Goal: Information Seeking & Learning: Learn about a topic

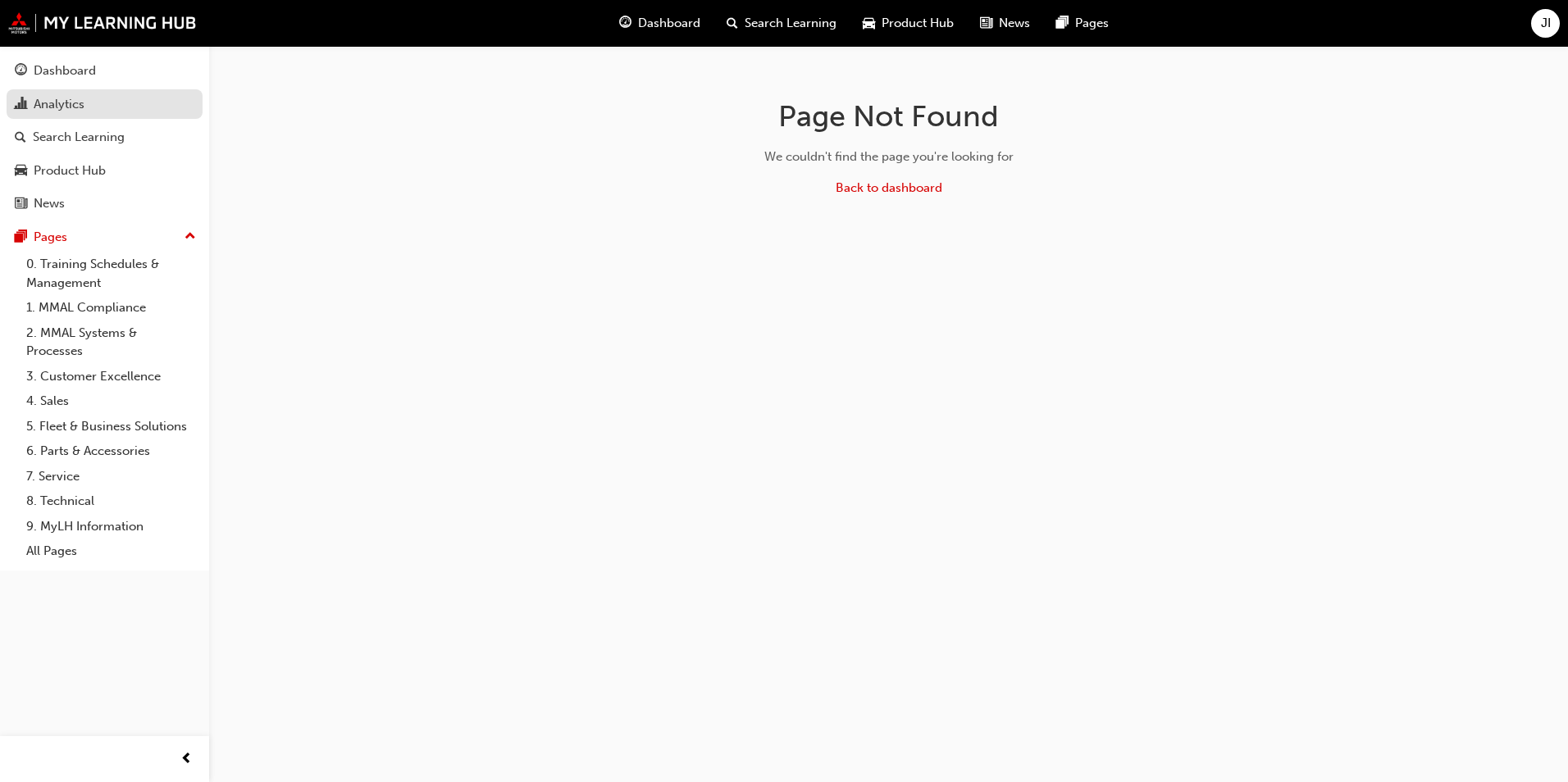
click at [97, 108] on div "Analytics" at bounding box center [104, 105] width 180 height 21
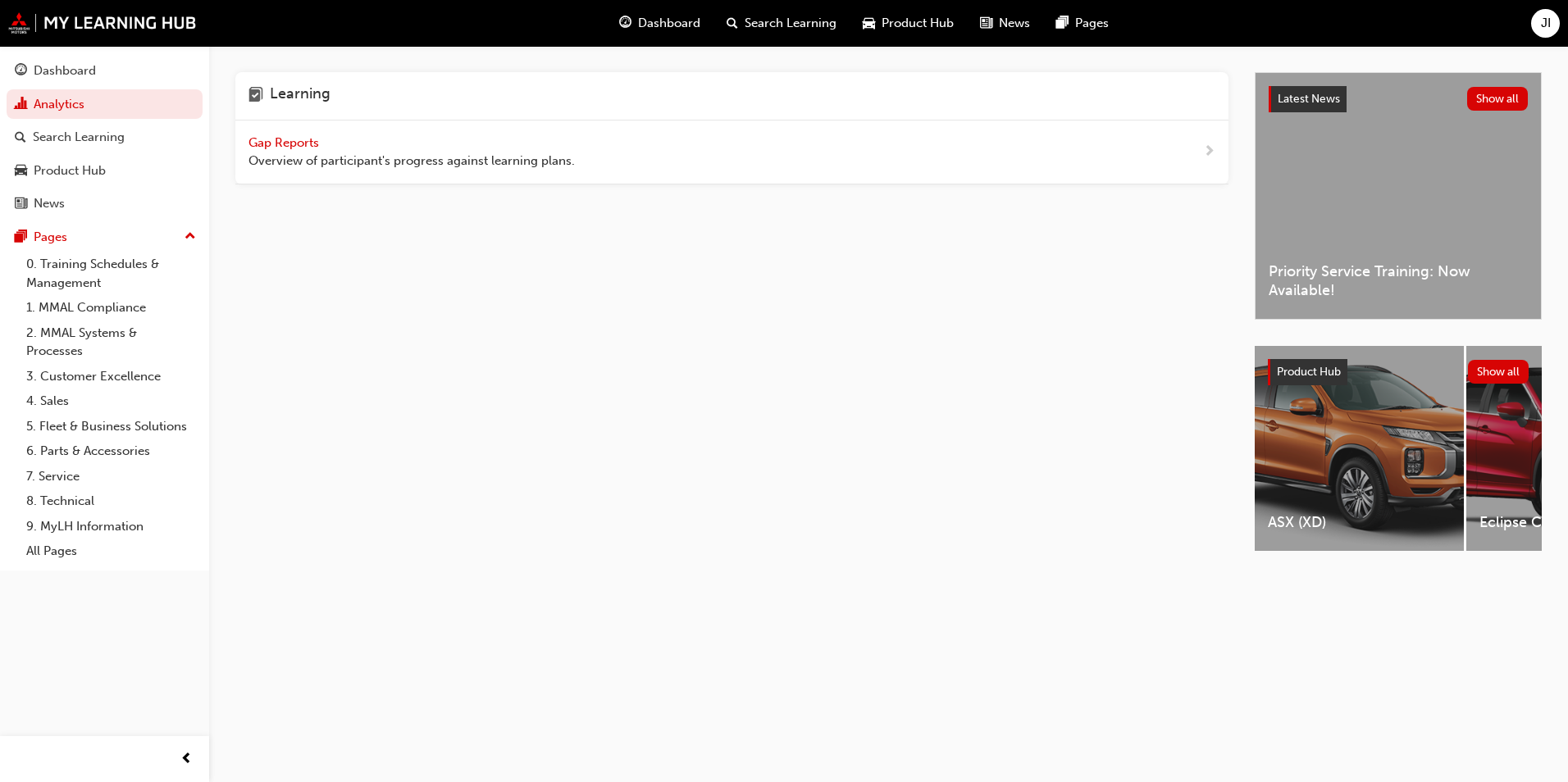
click at [279, 145] on span "Gap Reports" at bounding box center [285, 142] width 74 height 15
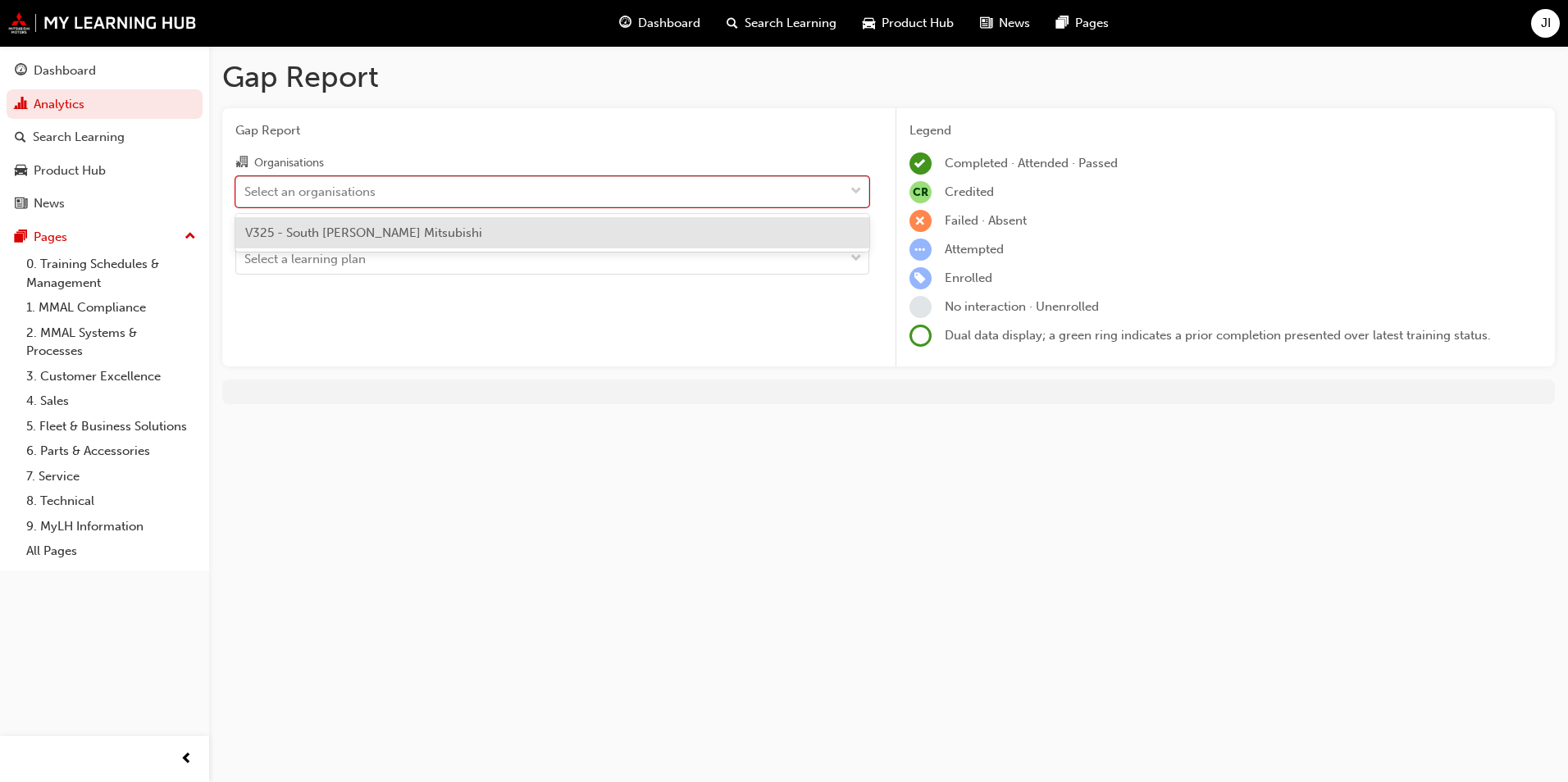
click at [856, 189] on span "down-icon" at bounding box center [856, 192] width 11 height 21
click at [246, 189] on input "Organisations option V325 - South [PERSON_NAME] Mitsubishi focused, 1 of 1. 1 r…" at bounding box center [245, 191] width 2 height 14
click at [822, 237] on div "V325 - South [PERSON_NAME] Mitsubishi" at bounding box center [552, 233] width 634 height 32
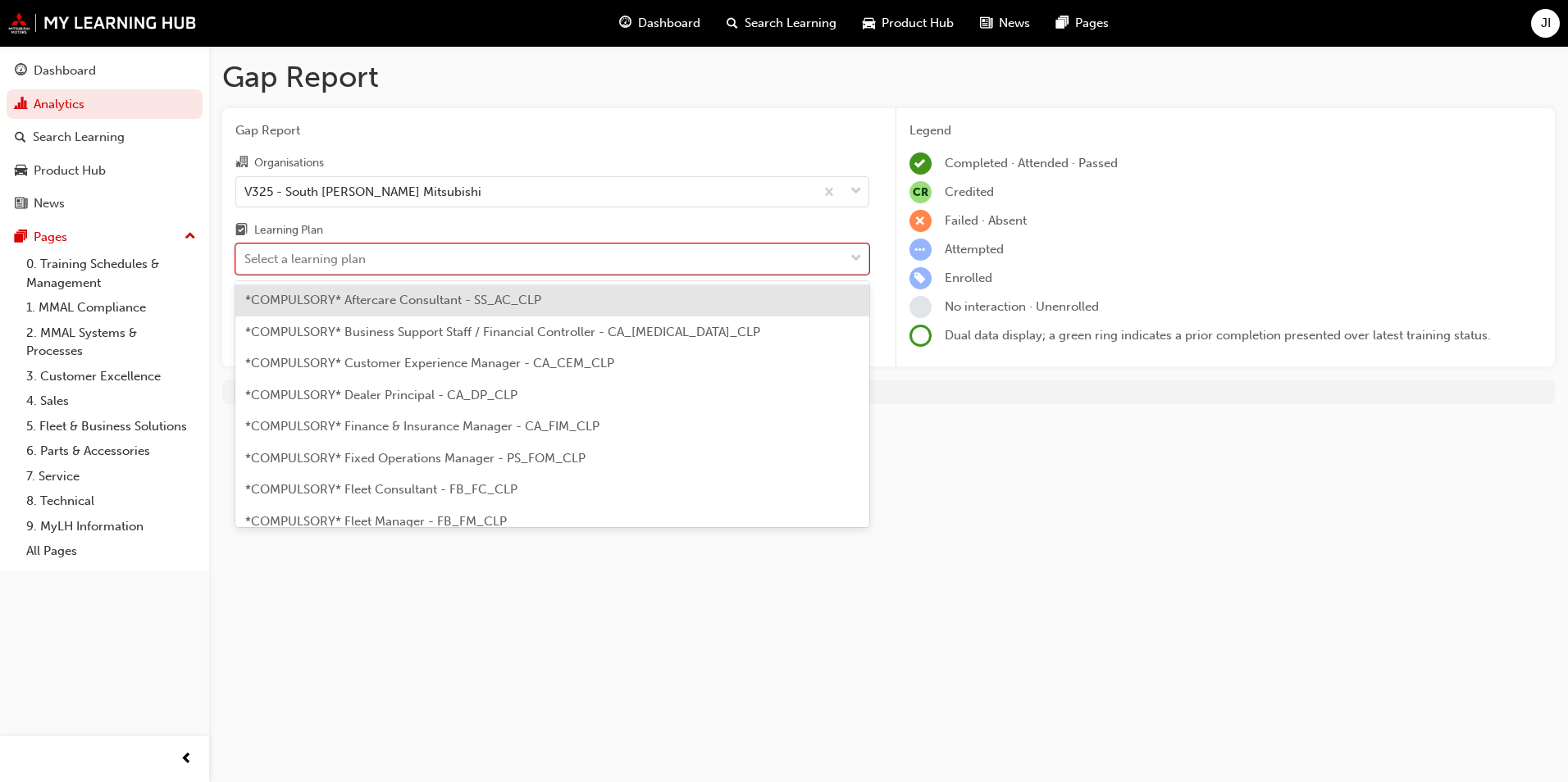
click at [857, 258] on span "down-icon" at bounding box center [856, 259] width 11 height 21
click at [246, 258] on input "Learning Plan option *COMPULSORY* Aftercare Consultant - SS_AC_CLP focused, 1 o…" at bounding box center [245, 259] width 2 height 14
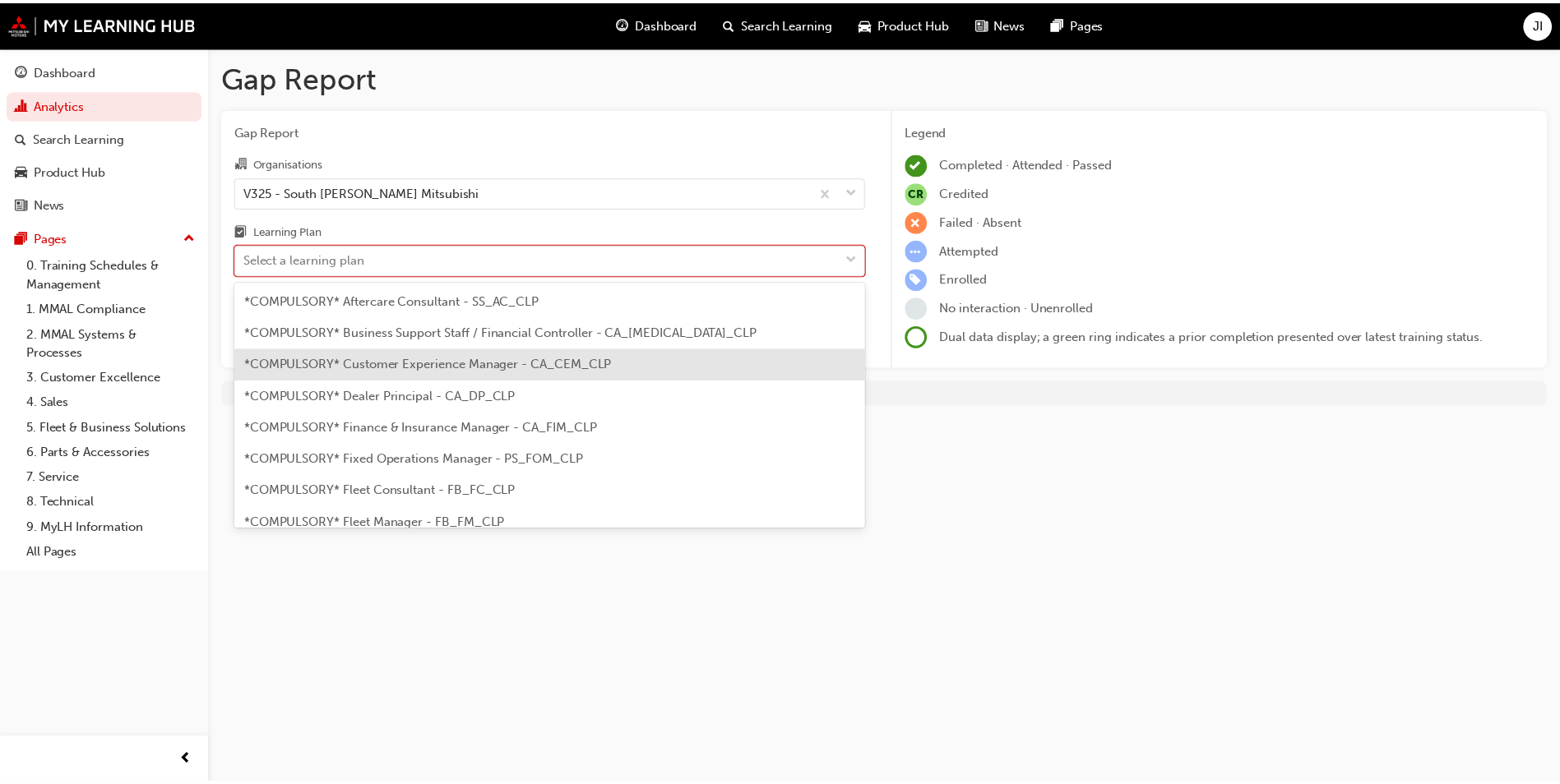
scroll to position [82, 0]
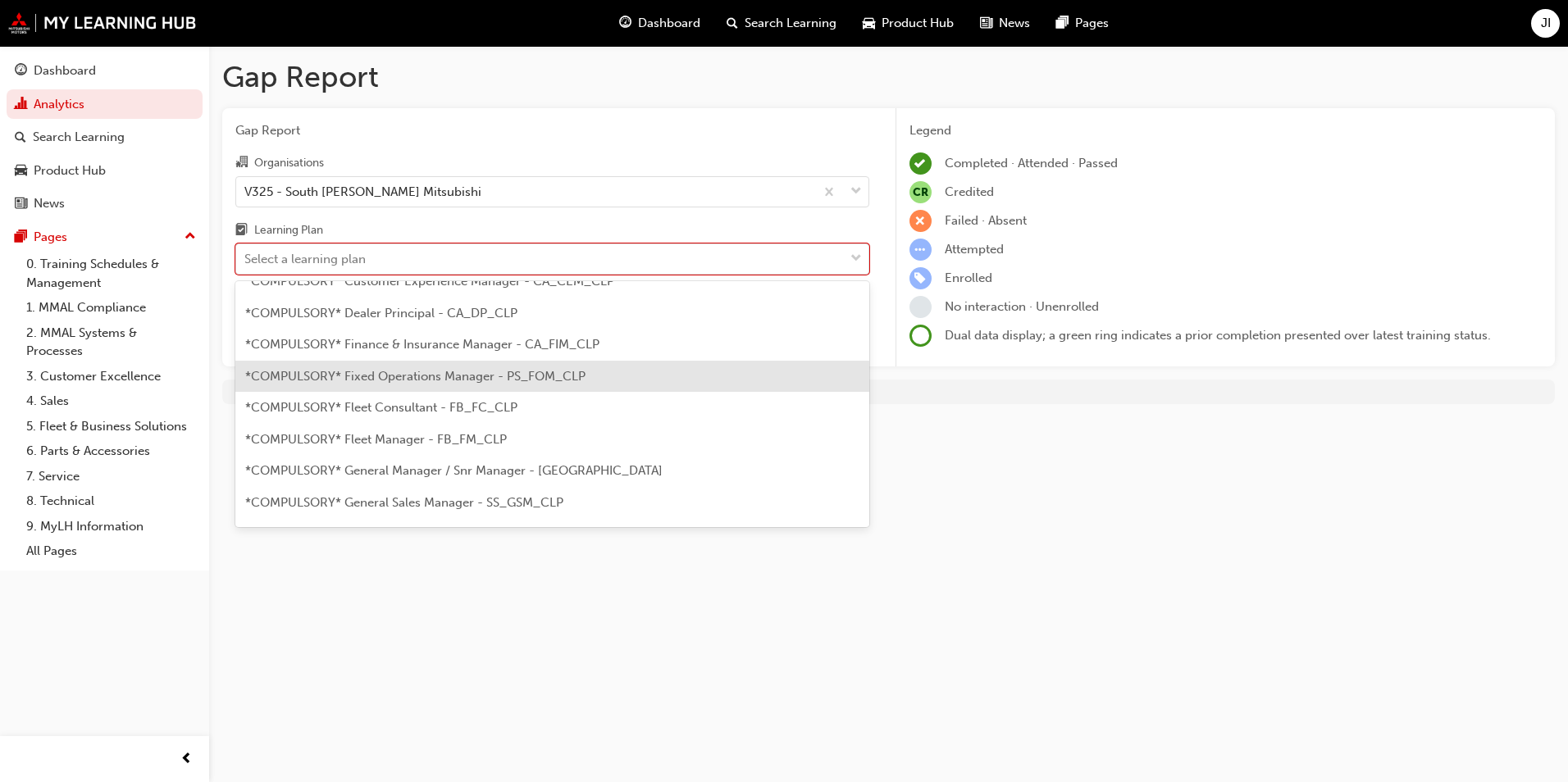
click at [704, 370] on div "*COMPULSORY* Fixed Operations Manager - PS_FOM_CLP" at bounding box center [552, 376] width 634 height 32
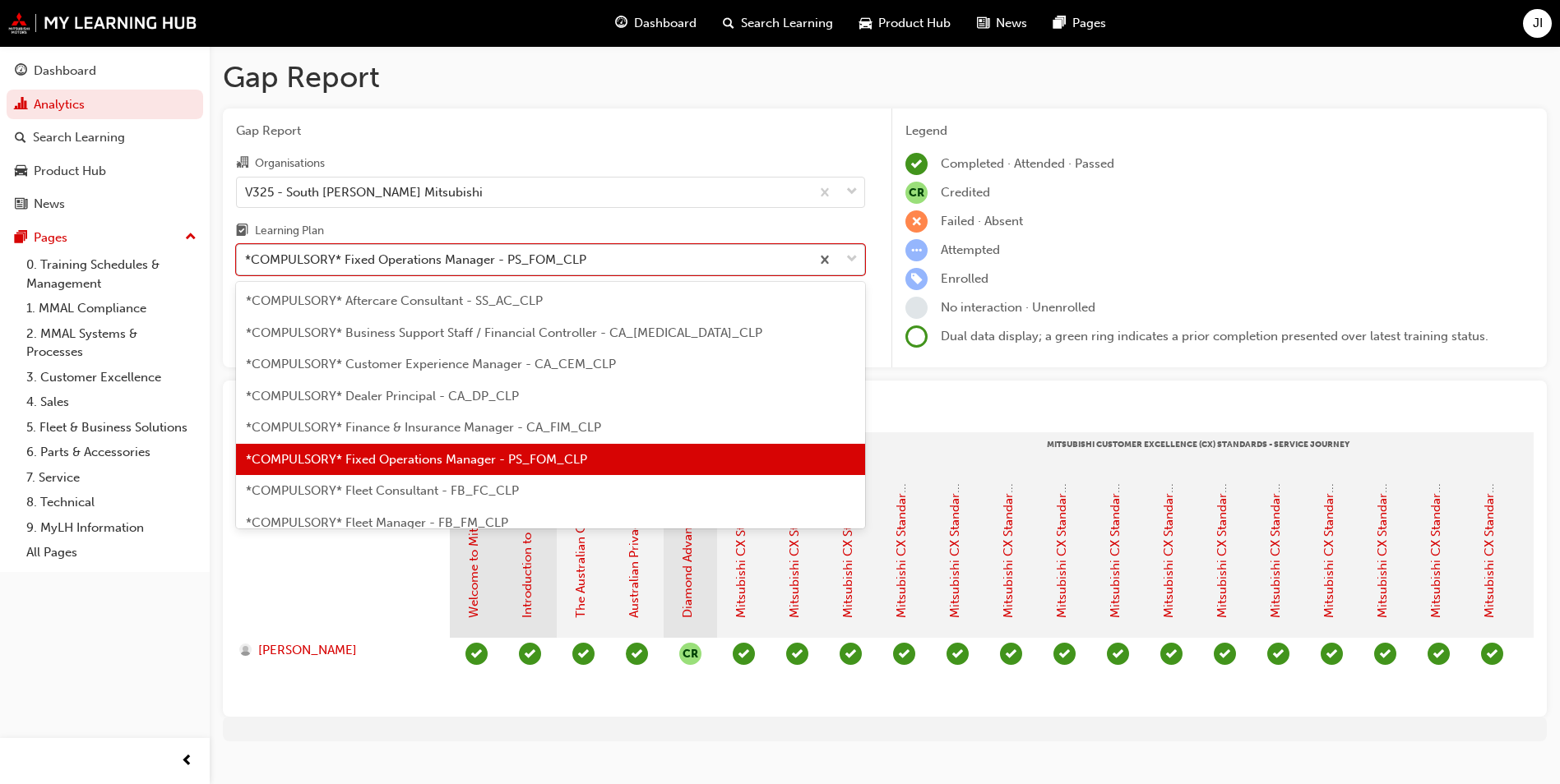
click at [849, 266] on span "down-icon" at bounding box center [852, 259] width 11 height 22
click at [246, 266] on input "Learning Plan option *COMPULSORY* Fixed Operations Manager - PS_FOM_CLP, select…" at bounding box center [246, 259] width 2 height 14
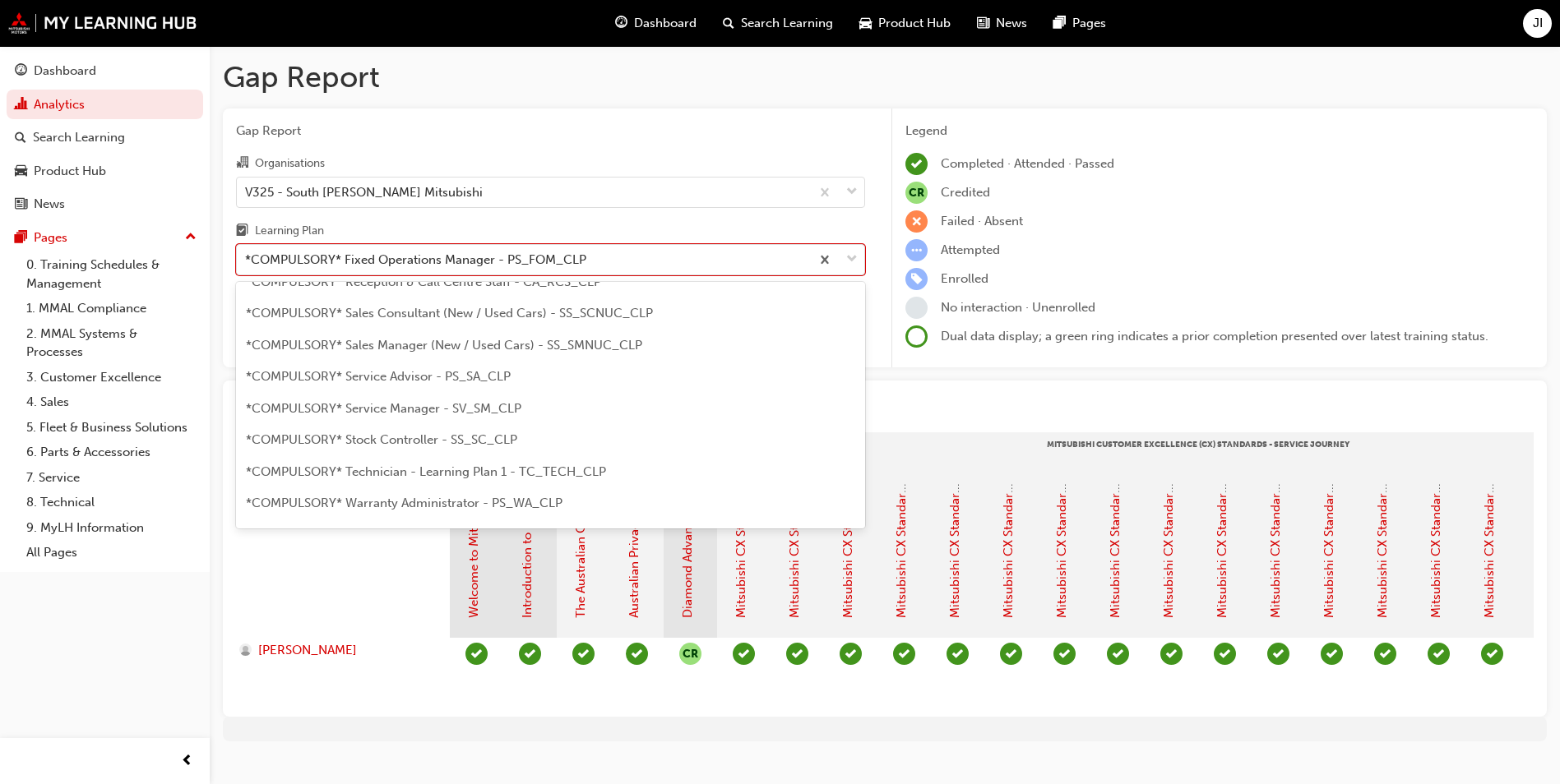
scroll to position [511, 0]
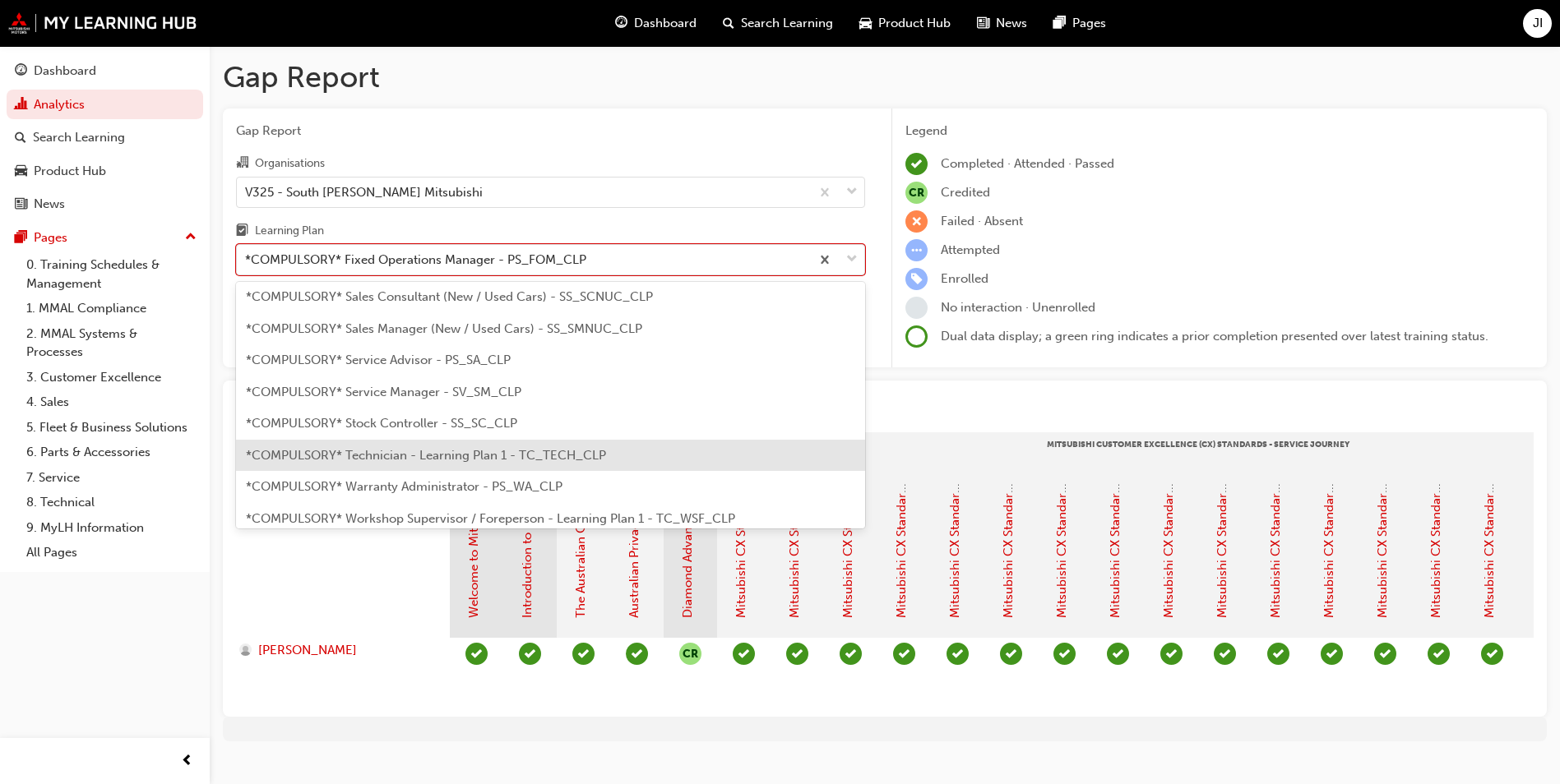
click at [508, 454] on span "*COMPULSORY* Technician - Learning Plan 1 - TC_TECH_CLP" at bounding box center [426, 455] width 360 height 15
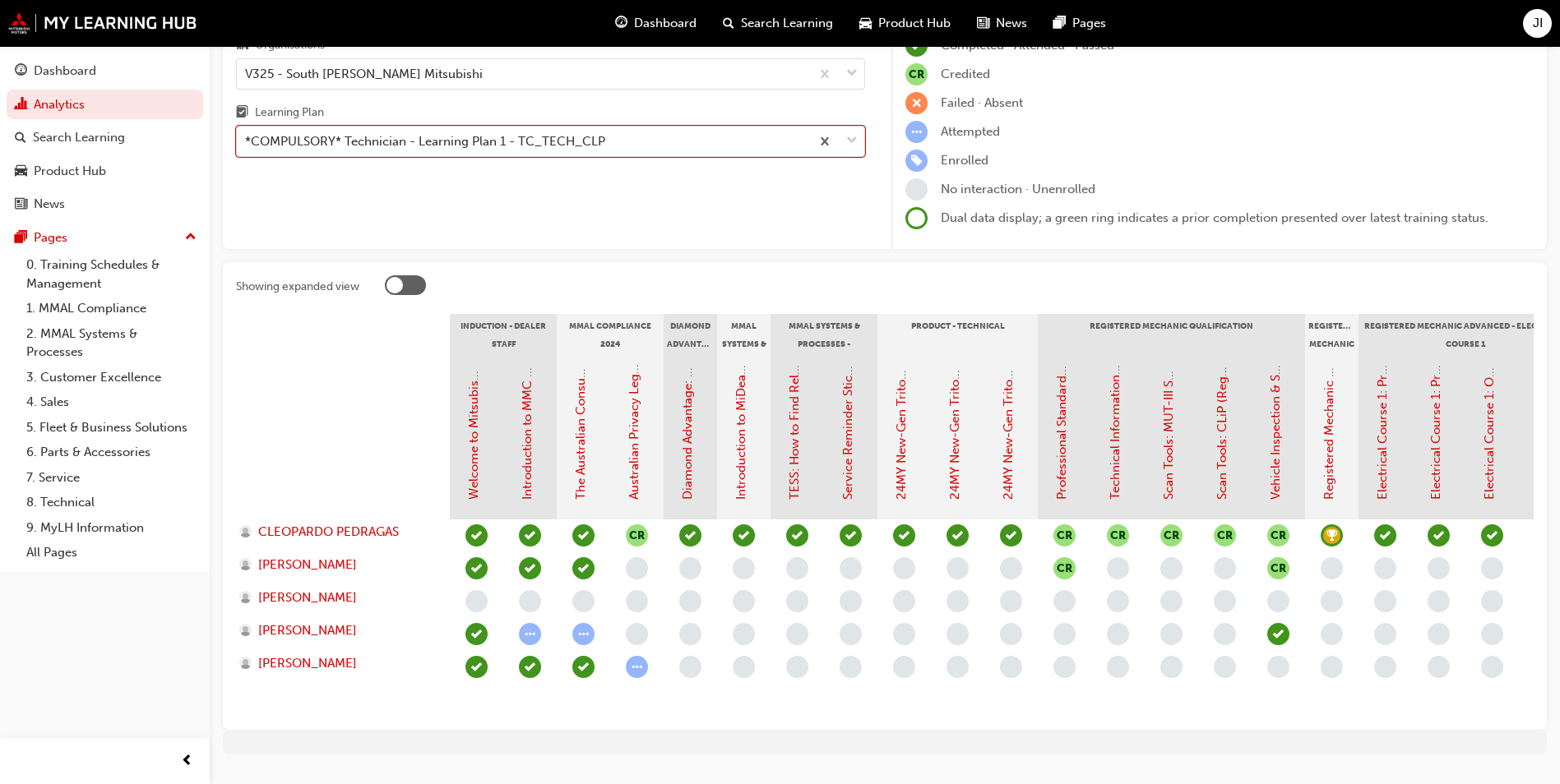
scroll to position [165, 0]
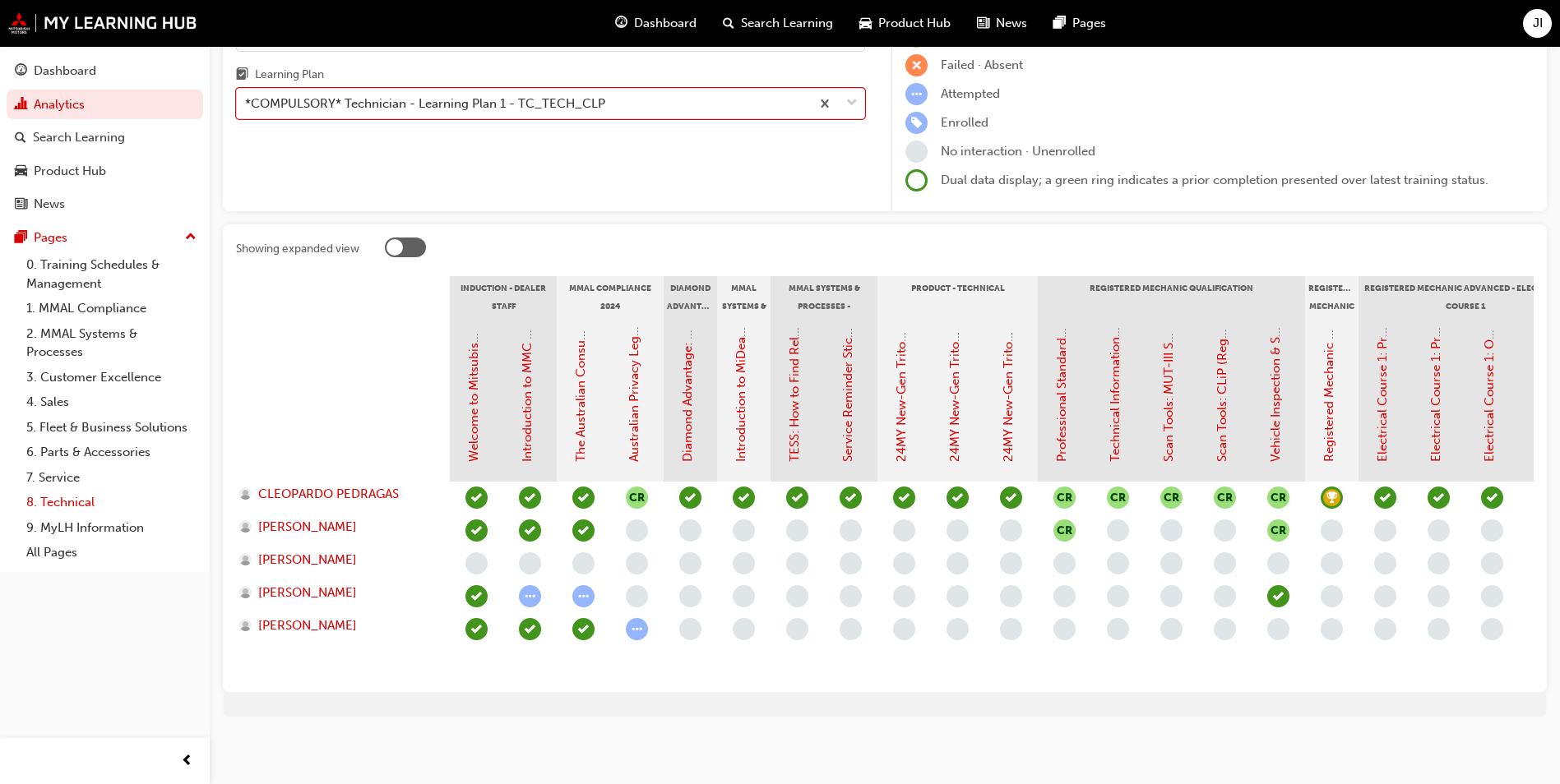
click at [60, 505] on link "8. Technical" at bounding box center [111, 503] width 184 height 26
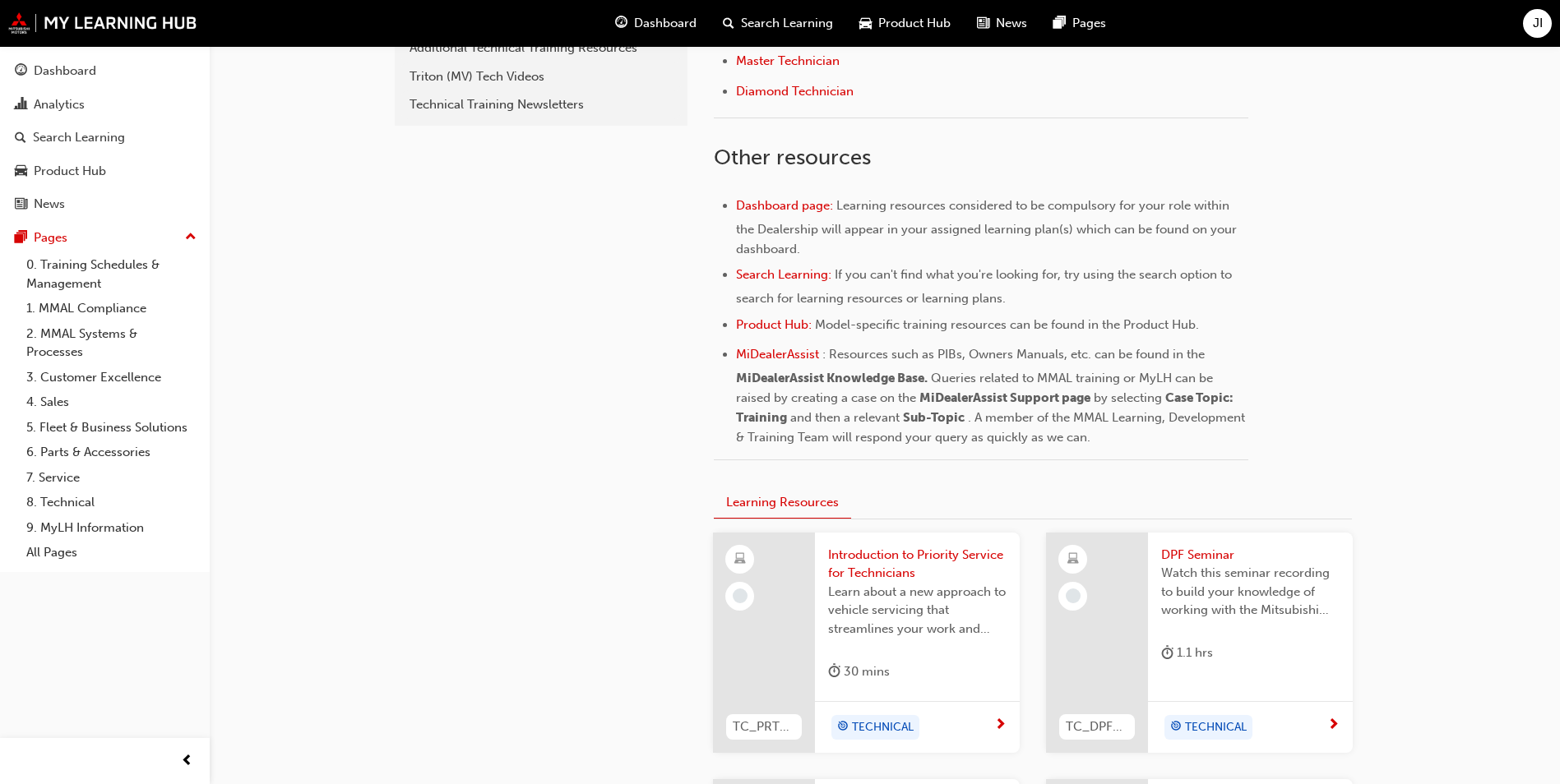
scroll to position [576, 0]
click at [858, 564] on span "Introduction to Priority Service for Technicians" at bounding box center [917, 563] width 178 height 37
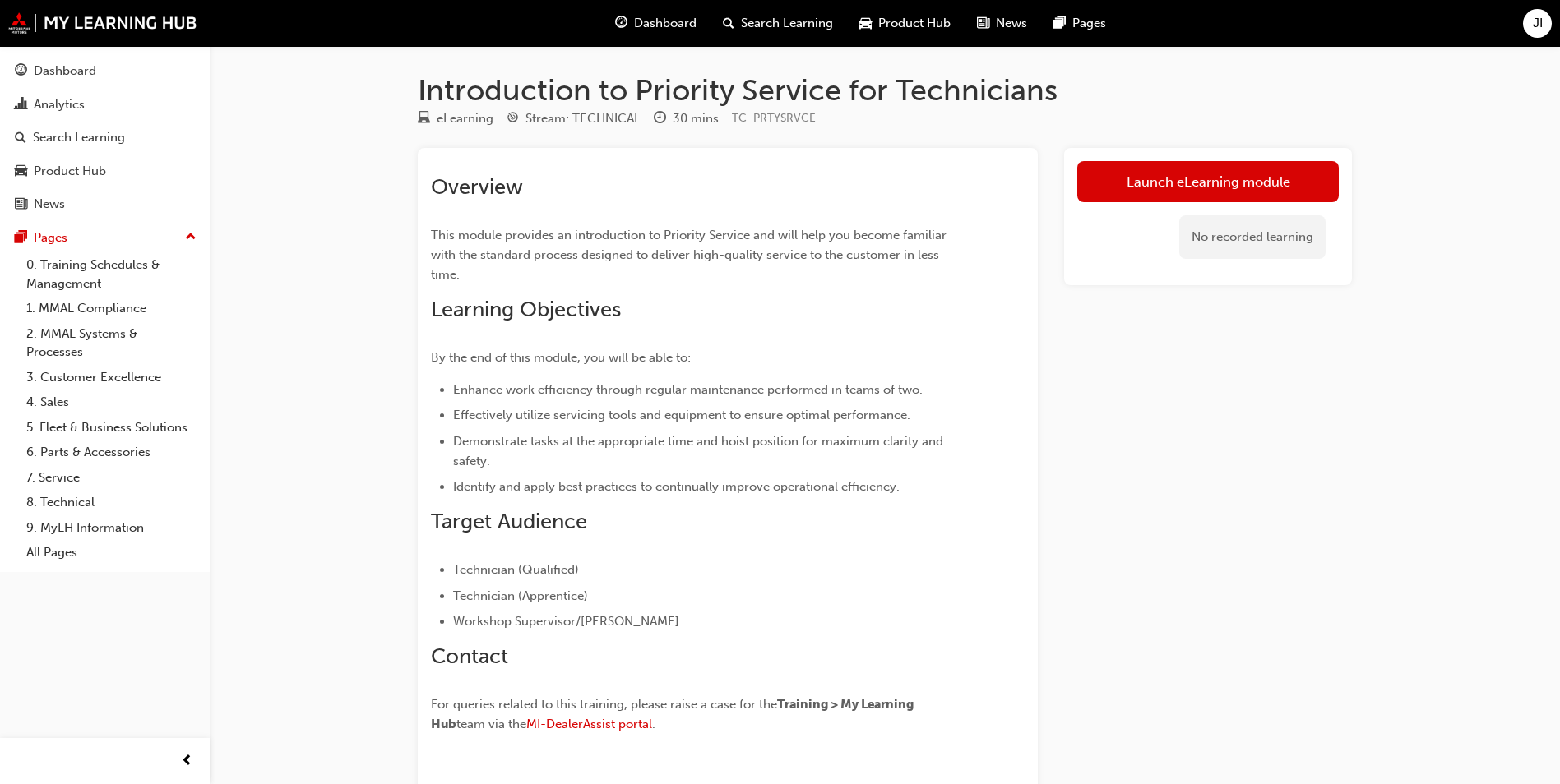
click at [1147, 578] on div "Launch eLearning module No recorded learning" at bounding box center [1208, 476] width 288 height 656
click at [1179, 184] on link "Launch eLearning module" at bounding box center [1207, 182] width 261 height 41
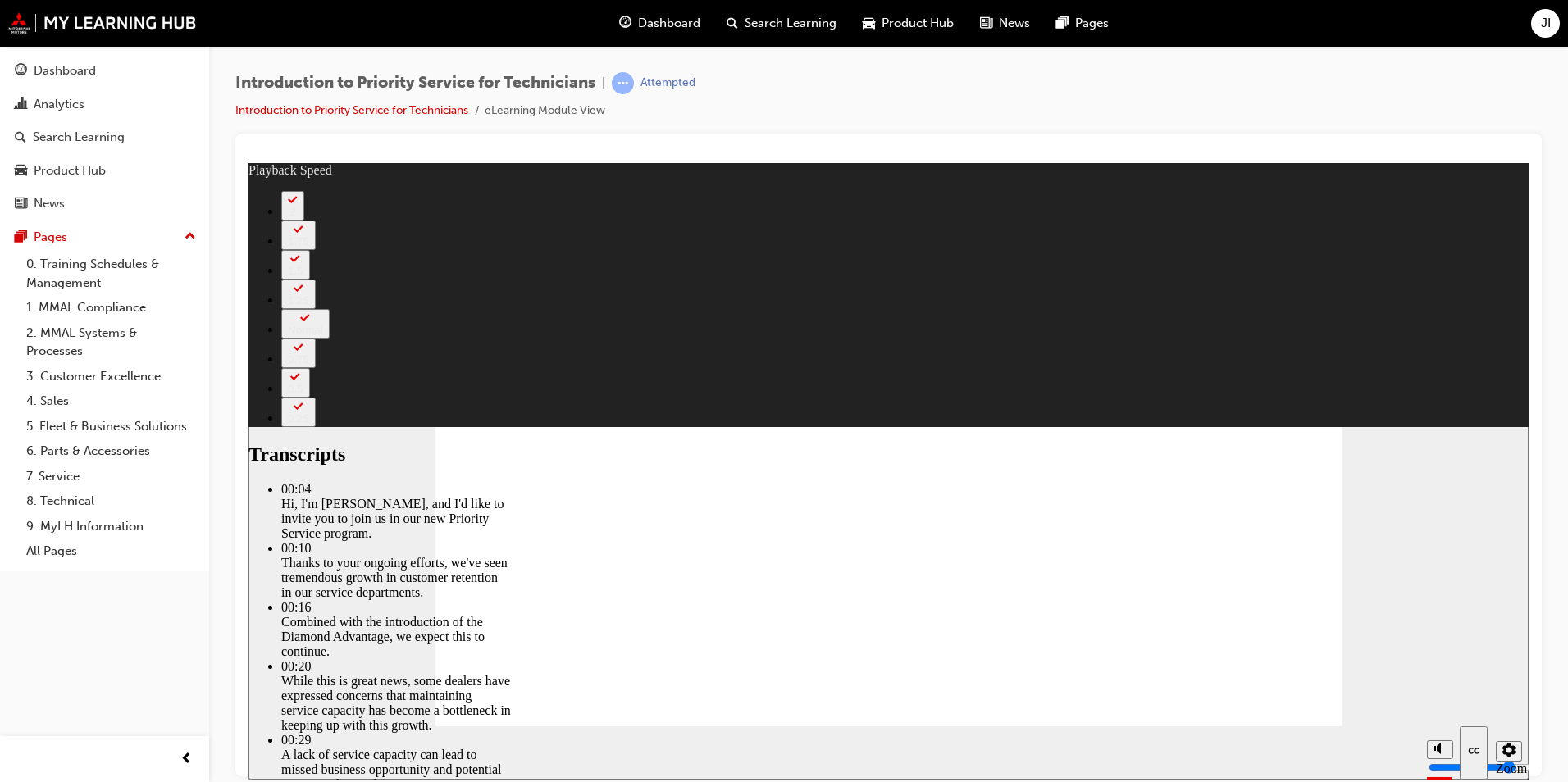
type input "7"
click at [73, 109] on div "Analytics" at bounding box center [58, 105] width 51 height 19
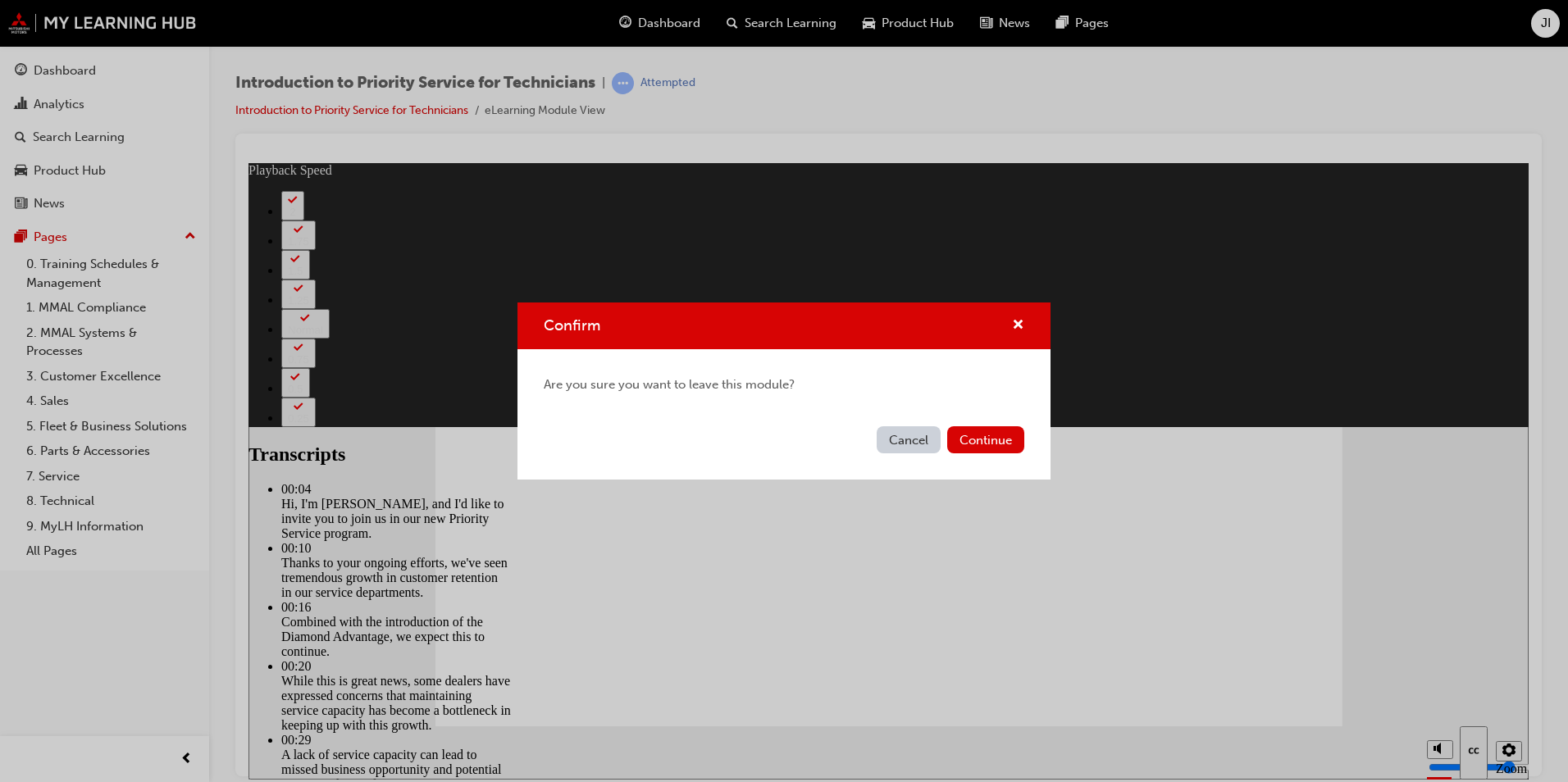
click at [895, 440] on button "Cancel" at bounding box center [908, 439] width 64 height 27
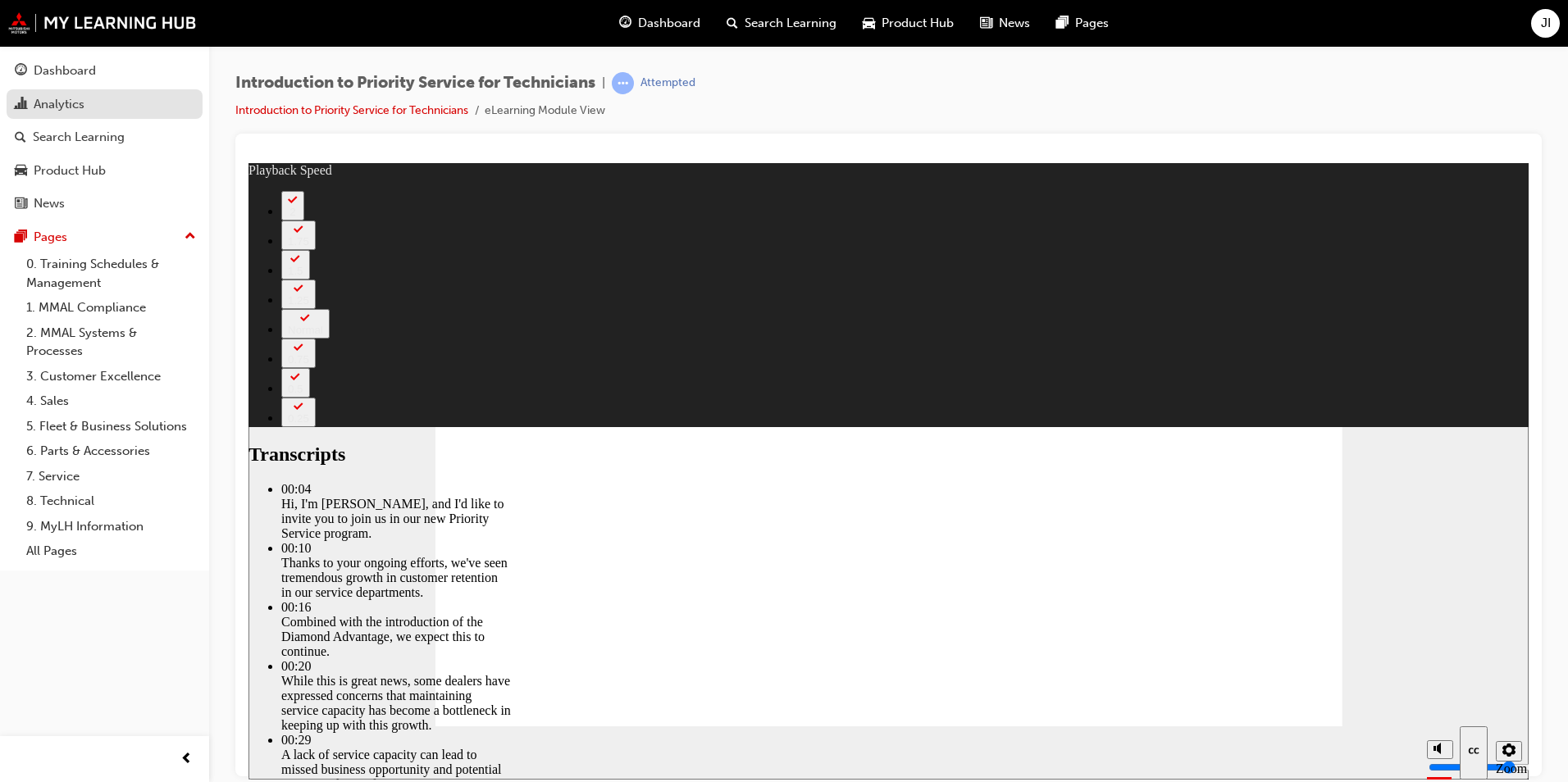
click at [62, 100] on div "Analytics" at bounding box center [58, 105] width 51 height 19
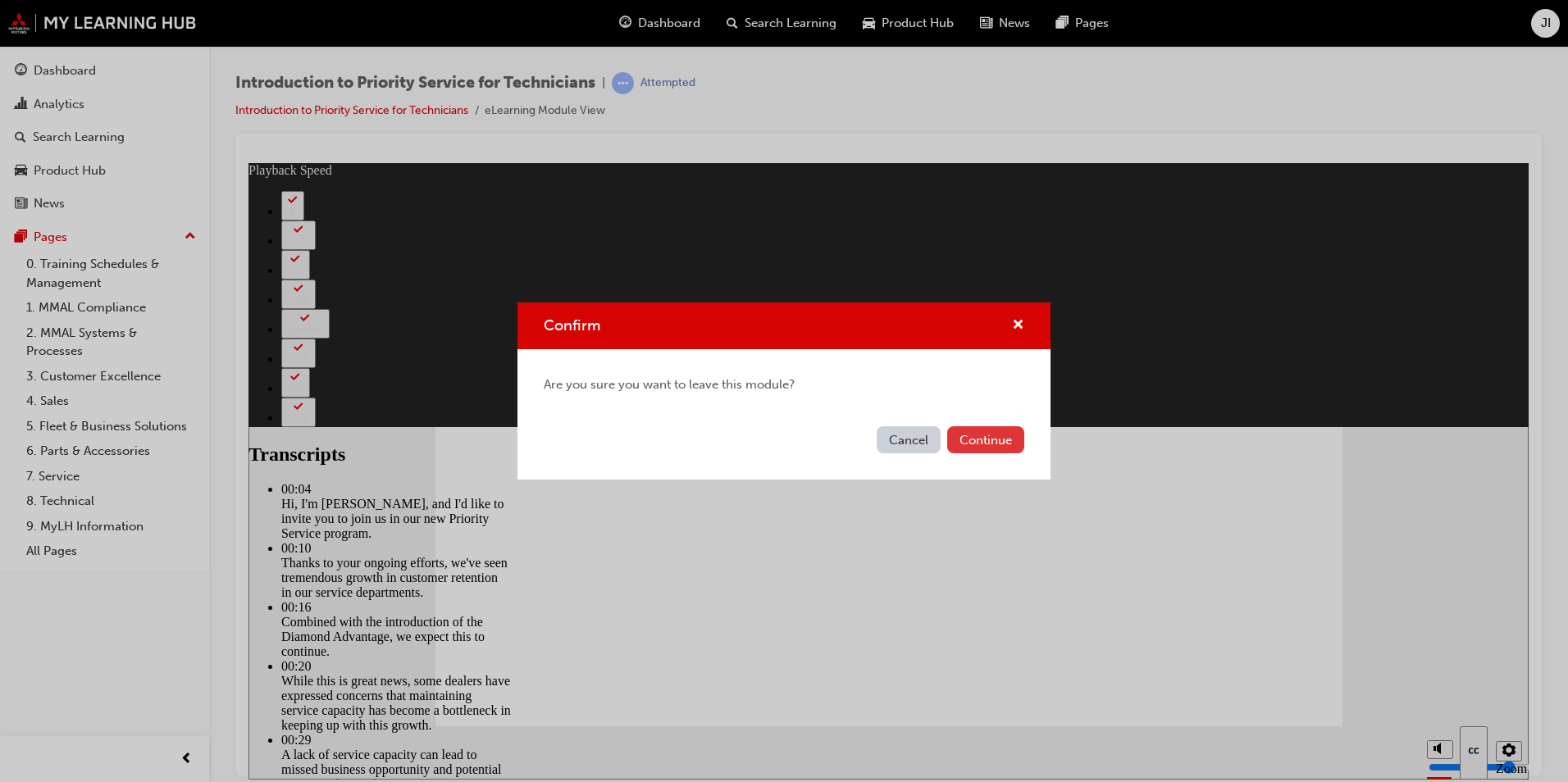
type input "51"
click at [983, 439] on button "Continue" at bounding box center [985, 439] width 77 height 27
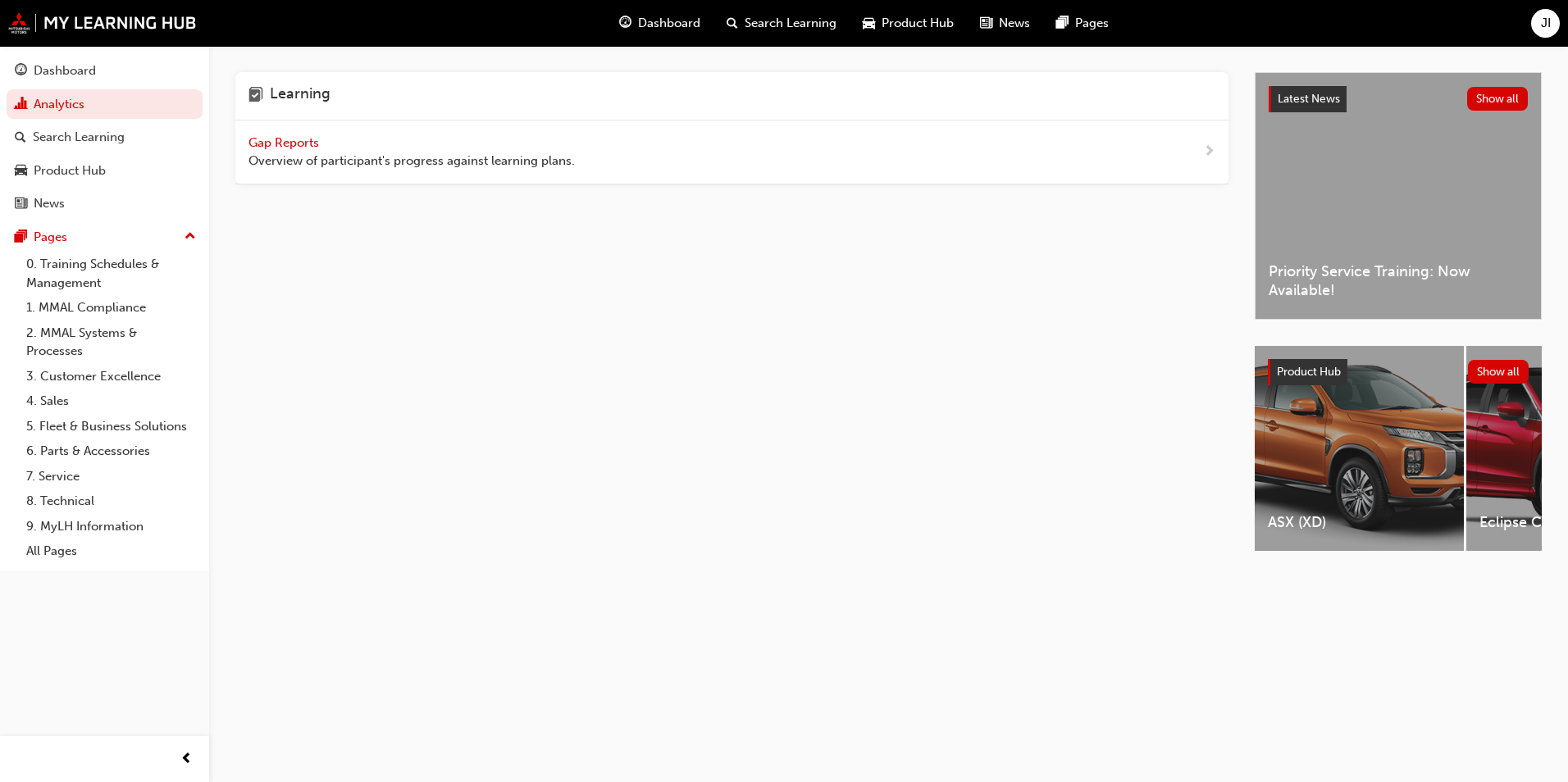
click at [259, 144] on span "Gap Reports" at bounding box center [285, 142] width 74 height 15
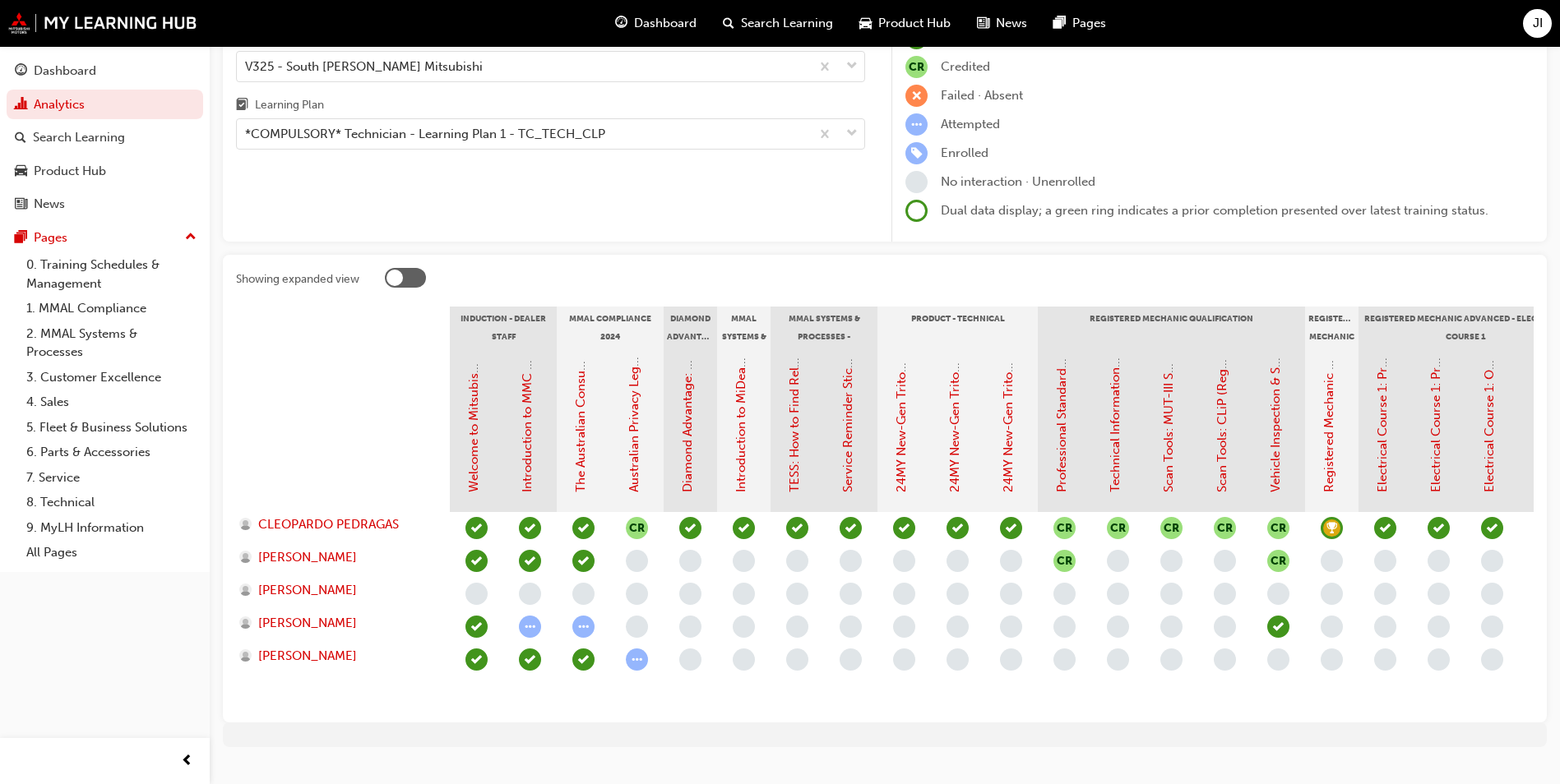
scroll to position [165, 0]
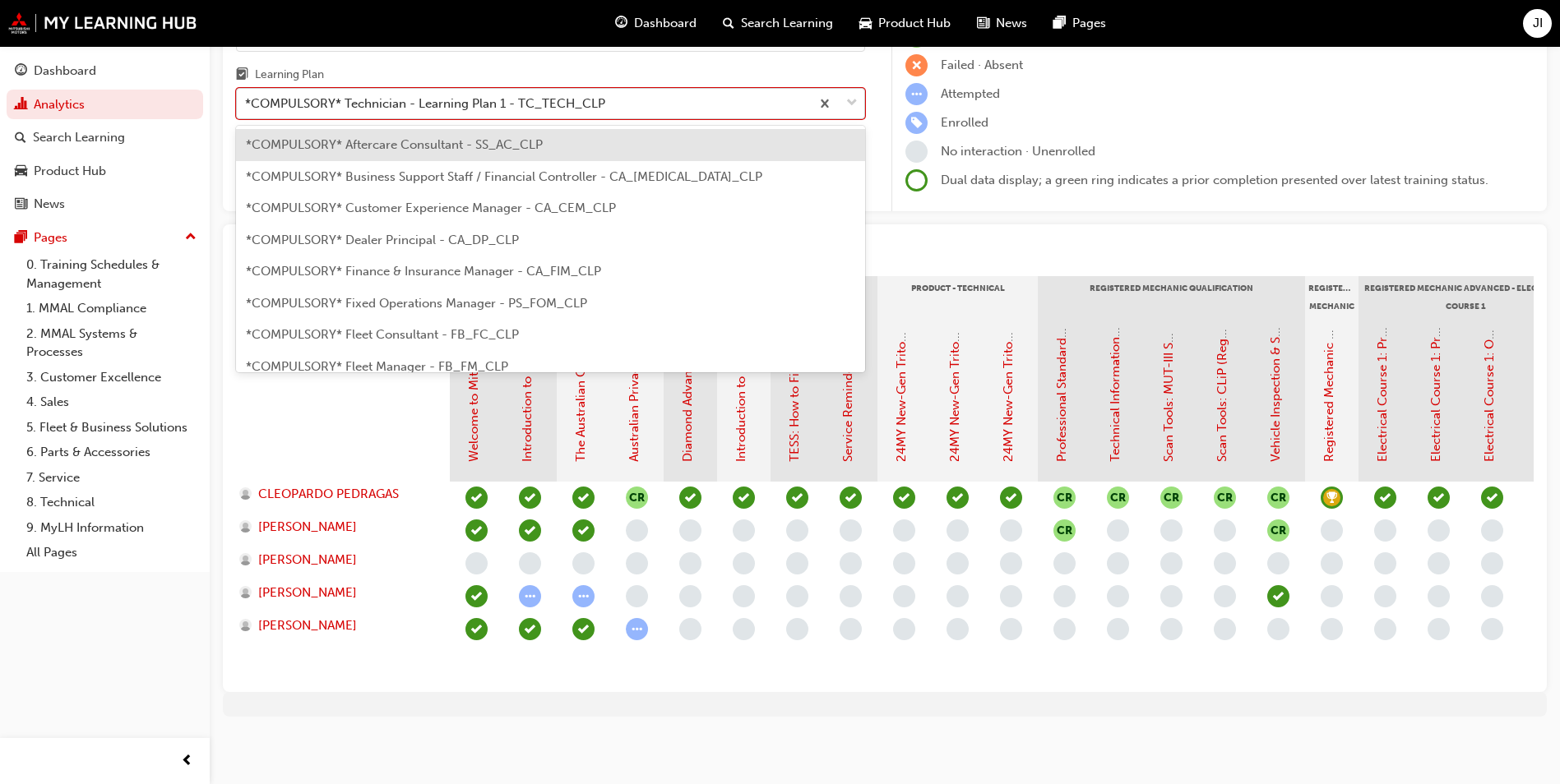
click at [847, 94] on span "down-icon" at bounding box center [852, 103] width 11 height 22
click at [246, 96] on input "Learning Plan option *COMPULSORY* Aftercare Consultant - SS_AC_CLP focused, 1 o…" at bounding box center [246, 103] width 2 height 14
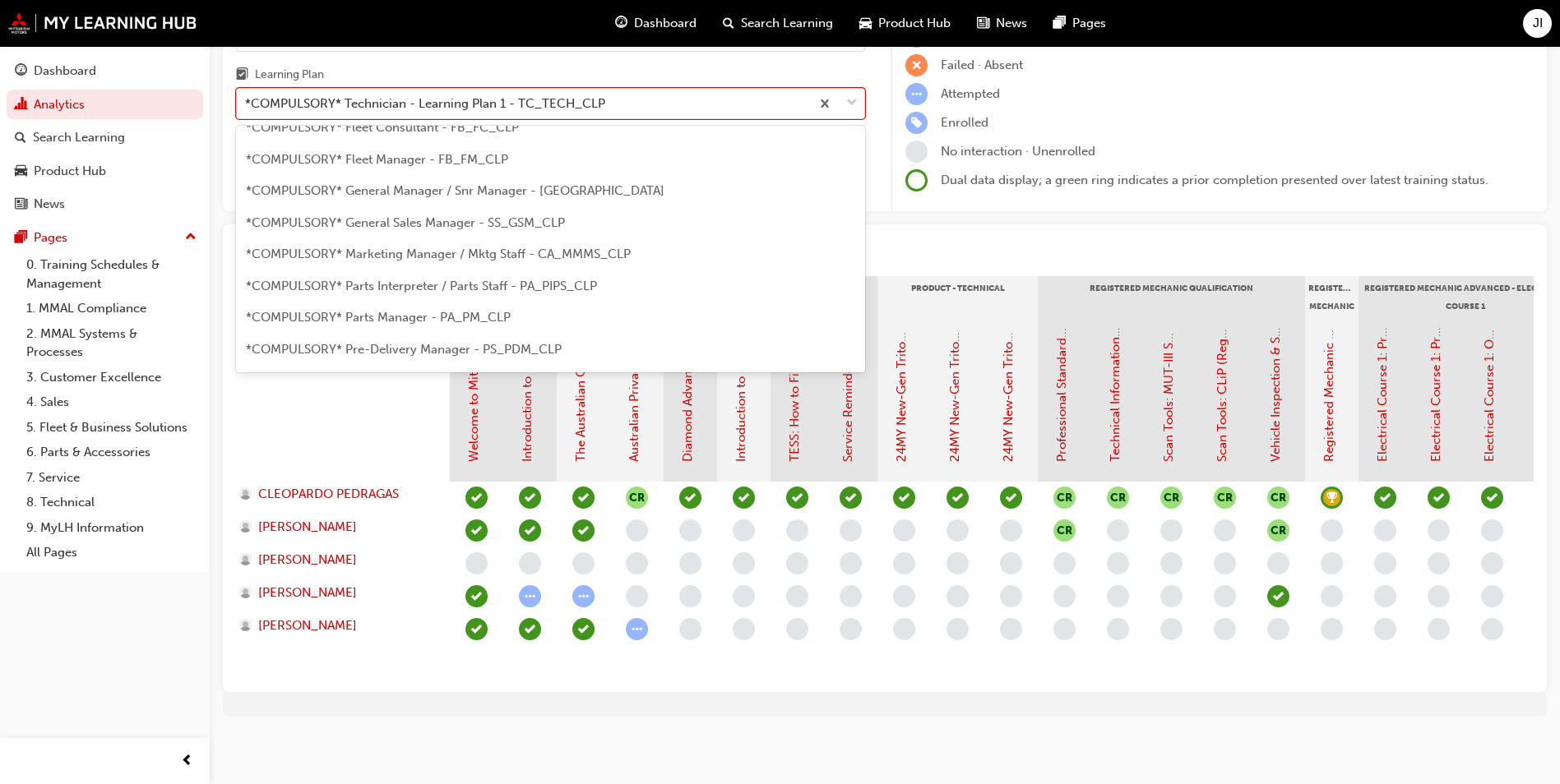
scroll to position [0, 0]
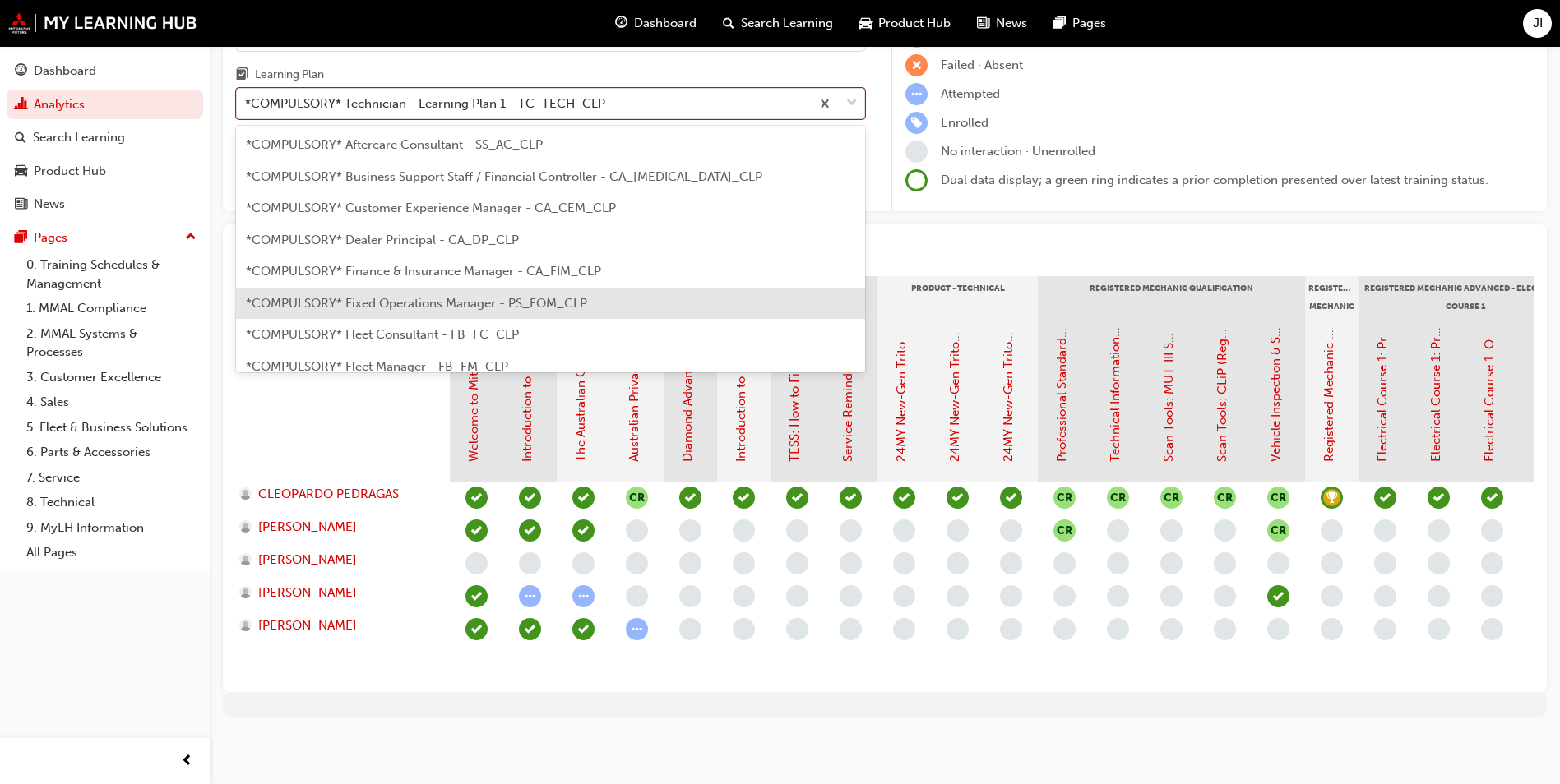
click at [390, 298] on span "*COMPULSORY* Fixed Operations Manager - PS_FOM_CLP" at bounding box center [416, 303] width 341 height 15
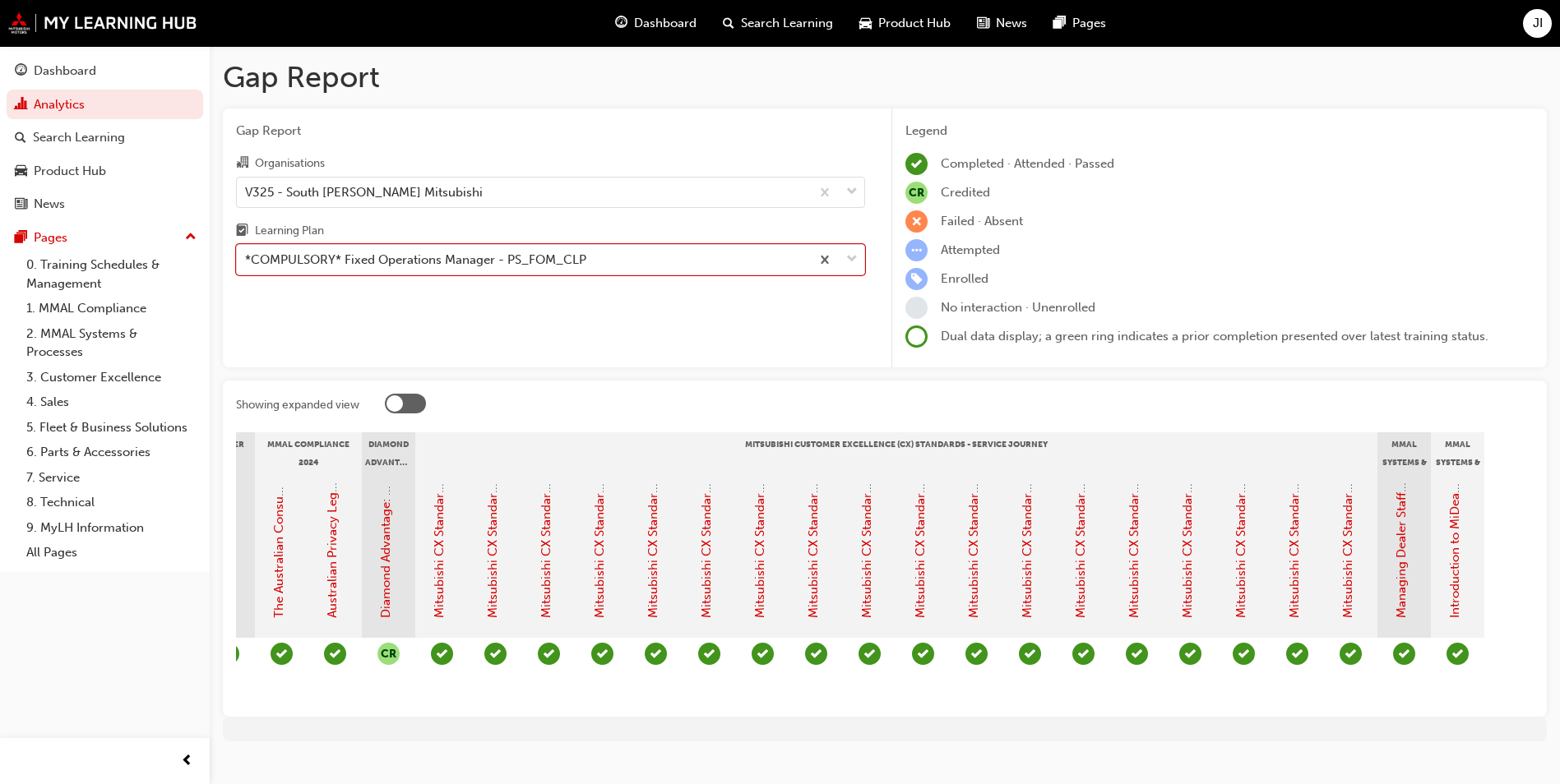
scroll to position [0, 306]
